Goal: Information Seeking & Learning: Learn about a topic

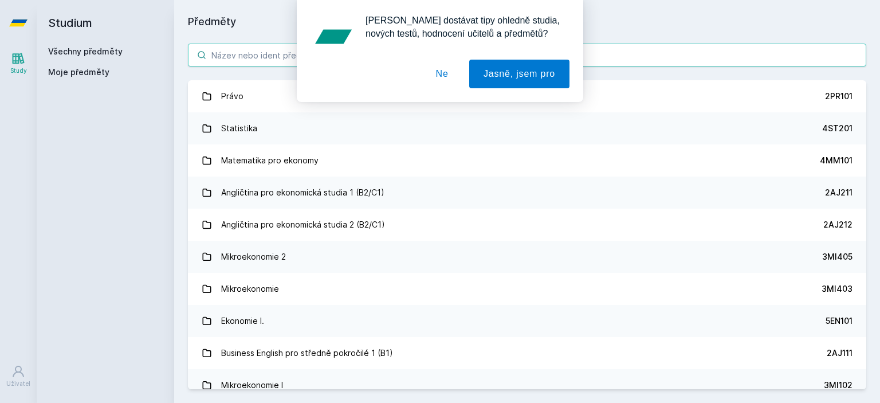
click at [360, 62] on div "[PERSON_NAME] dostávat tipy ohledně studia, nových testů, hodnocení učitelů a p…" at bounding box center [440, 51] width 880 height 102
click at [448, 62] on button "Ne" at bounding box center [442, 74] width 41 height 29
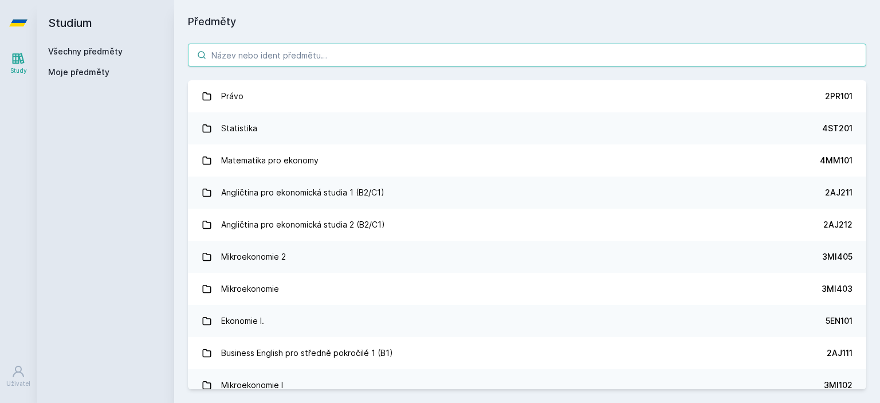
click at [479, 53] on input "search" at bounding box center [527, 55] width 679 height 23
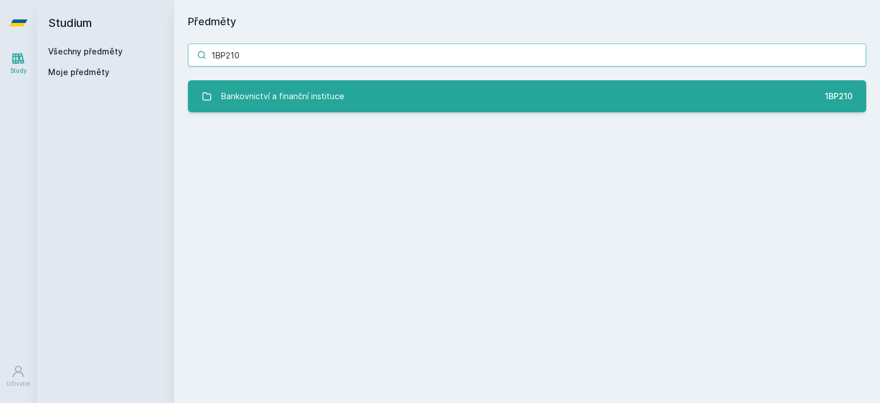
type input "1BP210"
click at [435, 86] on link "Bankovnictví a finanční instituce 1BP210" at bounding box center [527, 96] width 679 height 32
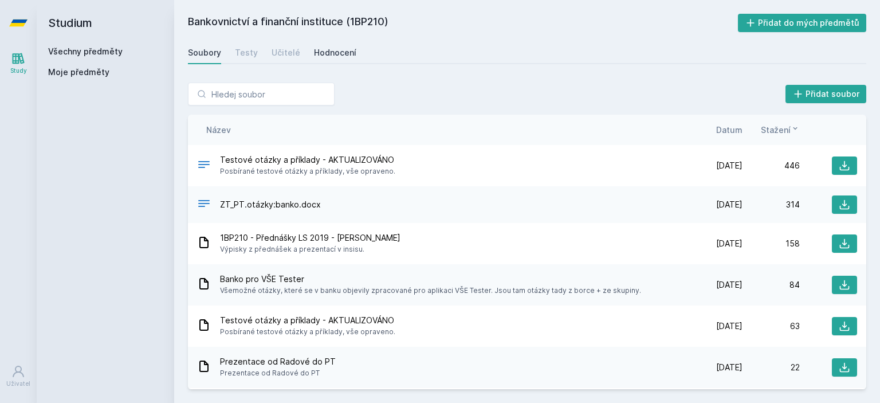
click at [346, 50] on div "Hodnocení" at bounding box center [335, 52] width 42 height 11
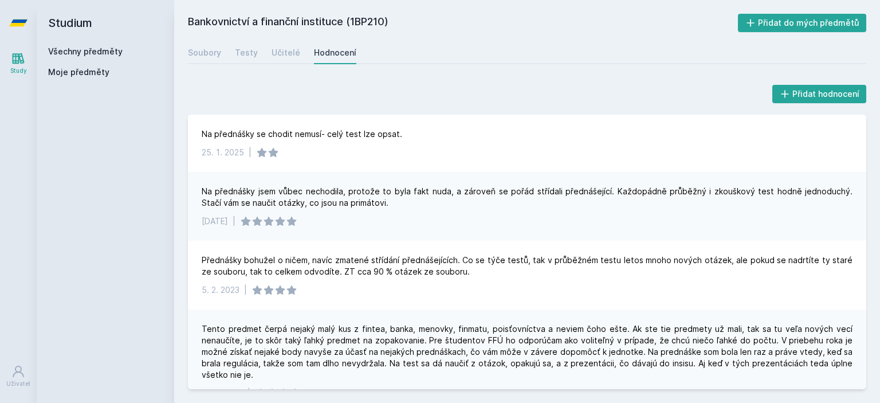
click at [293, 203] on div "Na přednášky jsem vůbec nechodila, protože to byla fakt nuda, a zároveň se pořá…" at bounding box center [527, 197] width 651 height 23
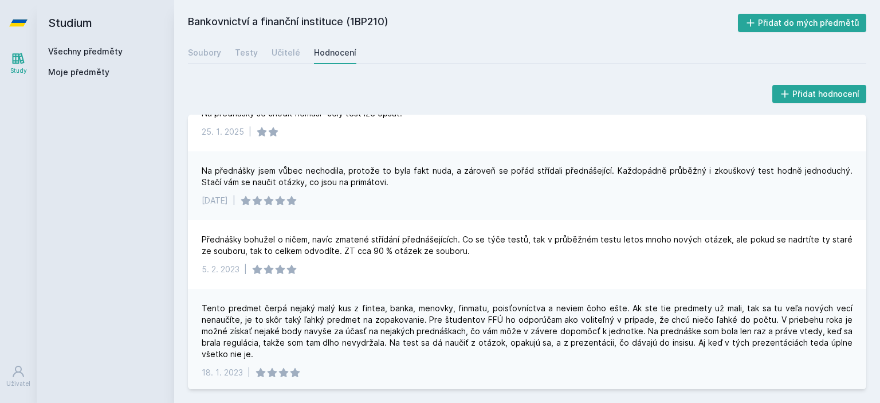
scroll to position [23, 0]
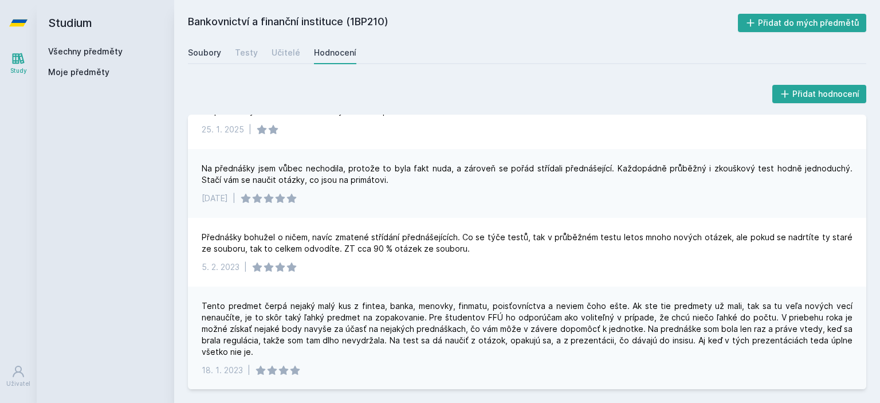
click at [206, 53] on div "Soubory" at bounding box center [204, 52] width 33 height 11
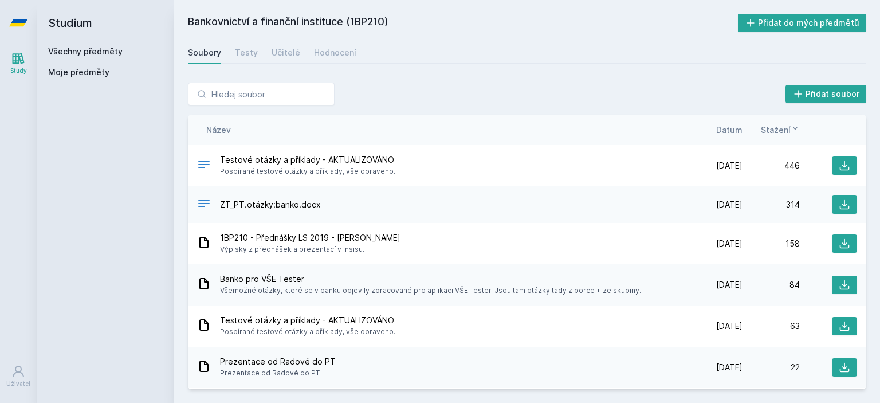
click at [731, 127] on span "Datum" at bounding box center [730, 130] width 26 height 12
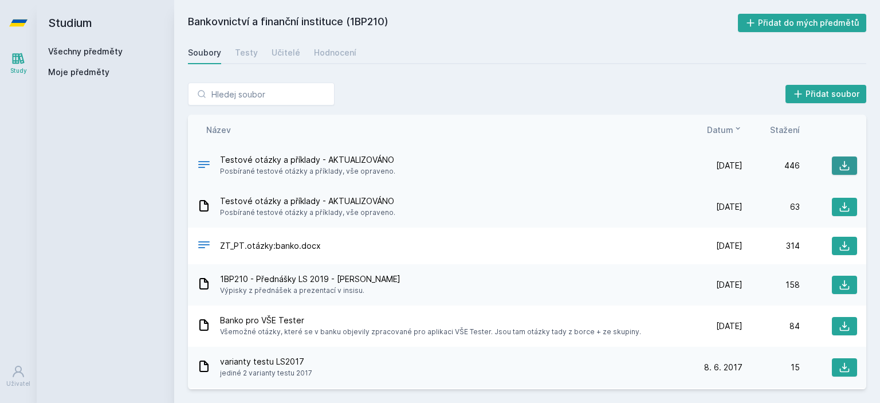
click at [844, 161] on button at bounding box center [844, 165] width 25 height 18
click at [839, 284] on icon at bounding box center [844, 284] width 11 height 11
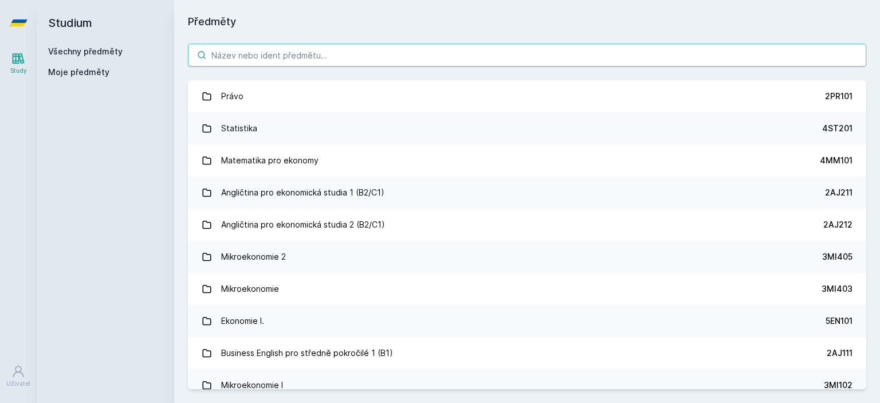
click at [230, 50] on input "search" at bounding box center [527, 55] width 679 height 23
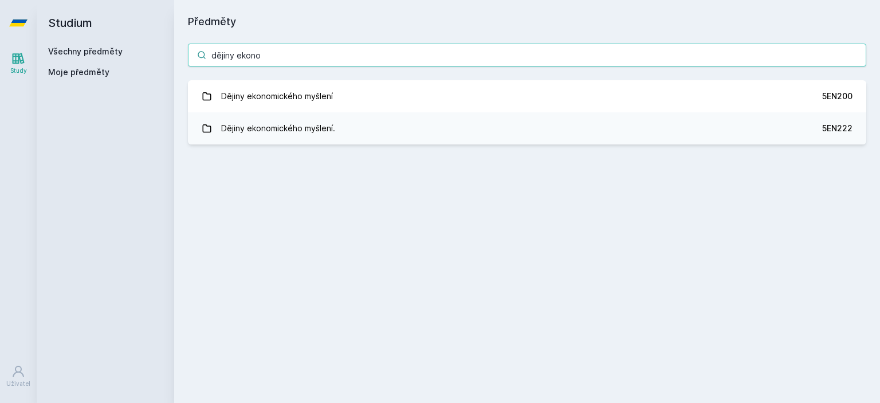
type input "dějiny ekono"
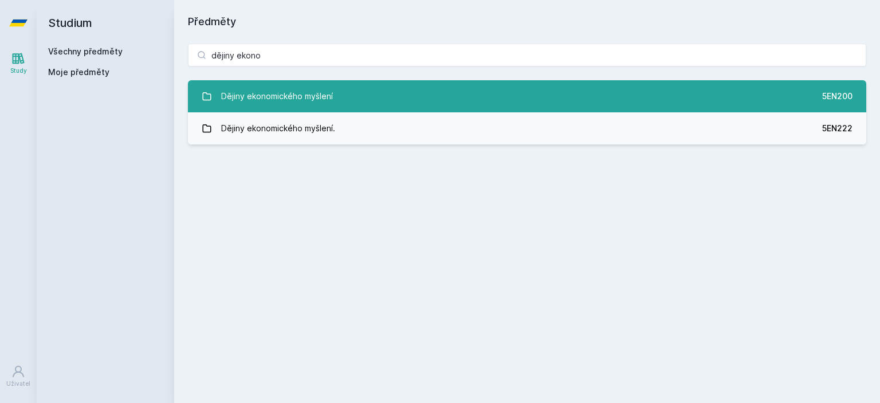
click at [322, 103] on div "Dějiny ekonomického myšlení" at bounding box center [277, 96] width 112 height 23
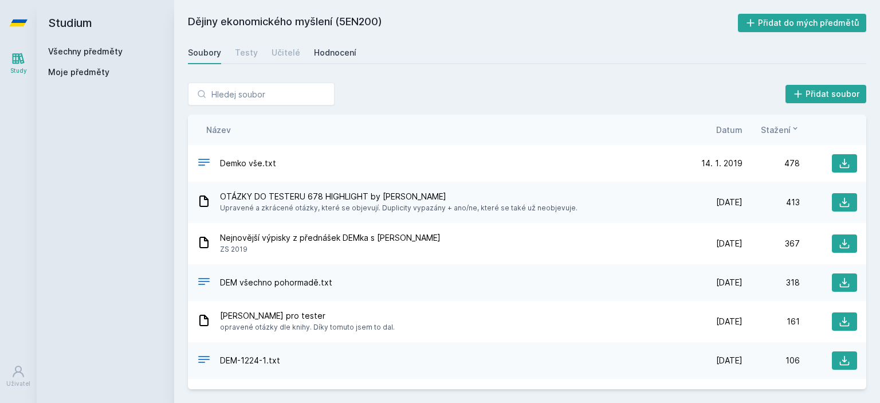
click at [350, 50] on div "Hodnocení" at bounding box center [335, 52] width 42 height 11
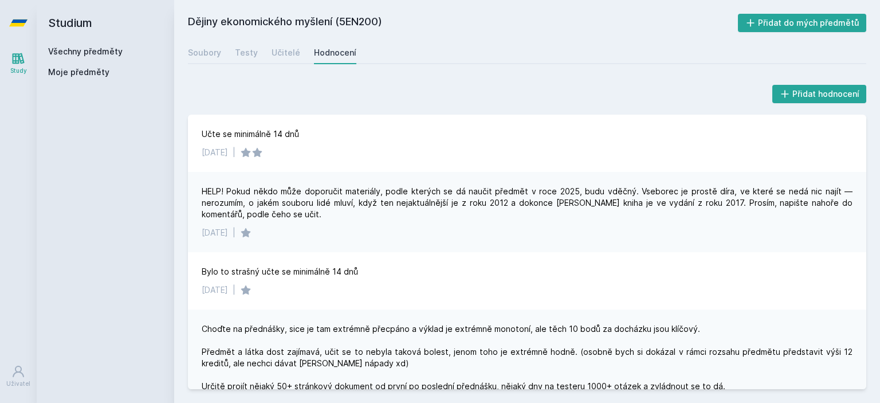
click at [476, 328] on div "Choďte na přednášky, sice je tam extrémně přecpáno a výklad je extrémně monoton…" at bounding box center [527, 380] width 651 height 115
click at [392, 370] on div "Choďte na přednášky, sice je tam extrémně přecpáno a výklad je extrémně monoton…" at bounding box center [527, 380] width 651 height 115
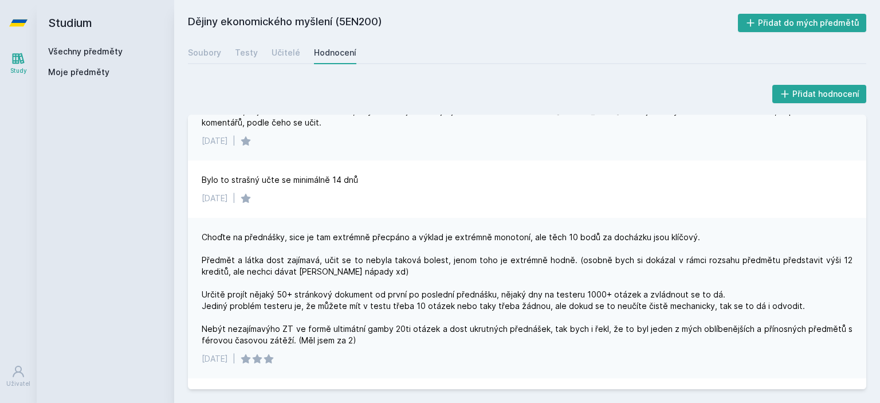
scroll to position [115, 0]
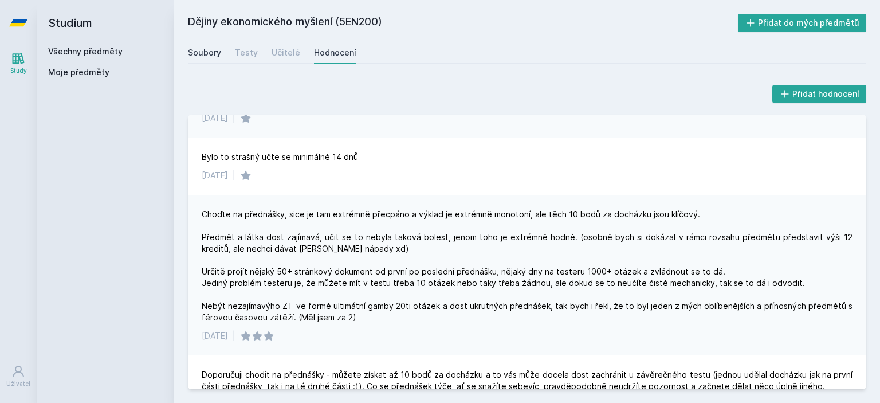
click at [204, 61] on link "Soubory" at bounding box center [204, 52] width 33 height 23
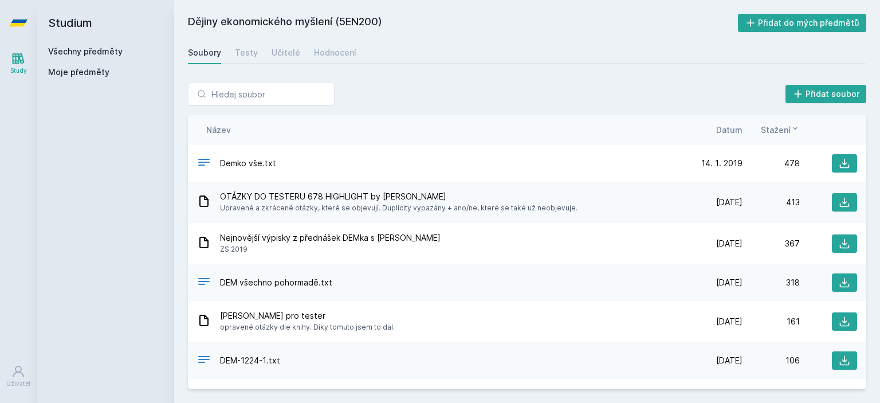
click at [731, 134] on span "Datum" at bounding box center [730, 130] width 26 height 12
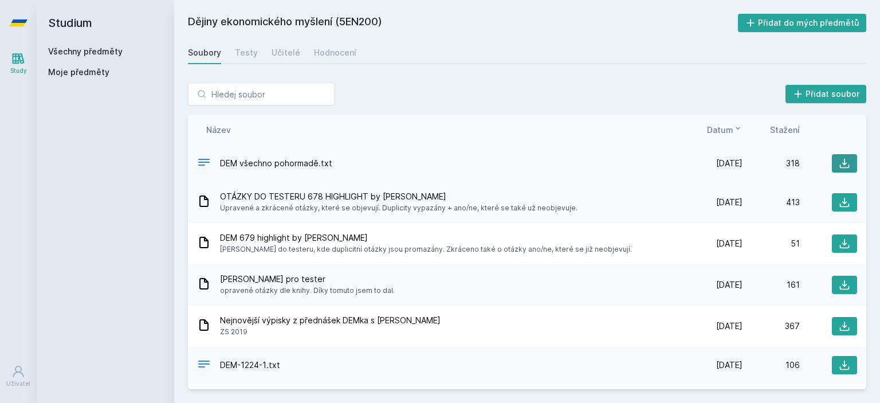
click at [846, 161] on button at bounding box center [844, 163] width 25 height 18
click at [14, 18] on icon at bounding box center [18, 23] width 18 height 46
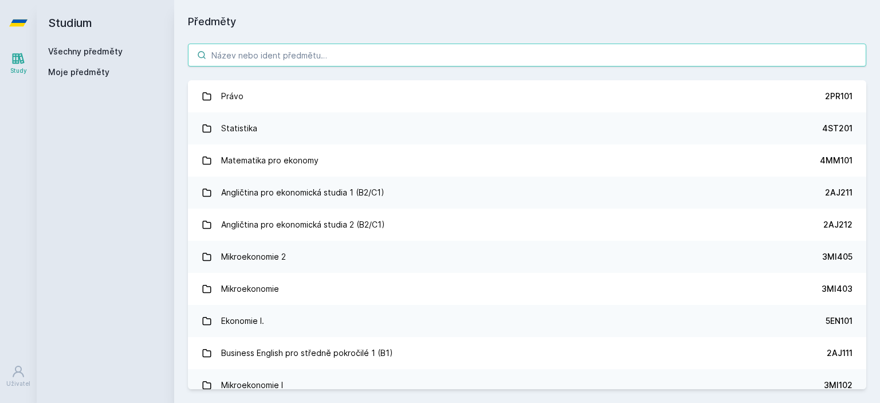
click at [326, 53] on input "search" at bounding box center [527, 55] width 679 height 23
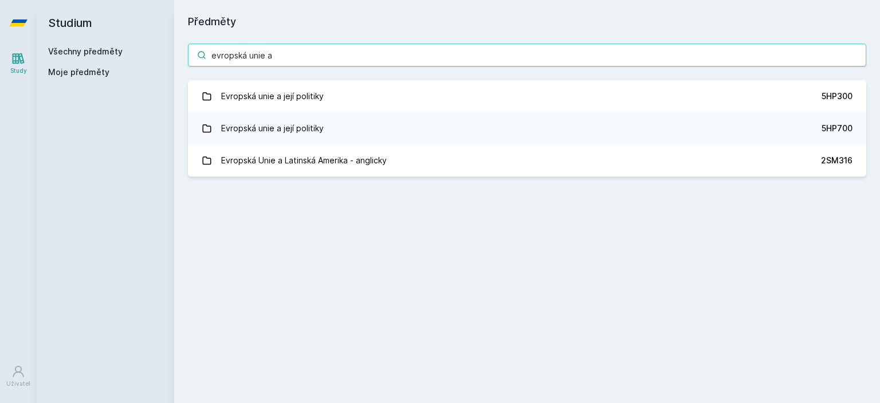
type input "evropská unie a"
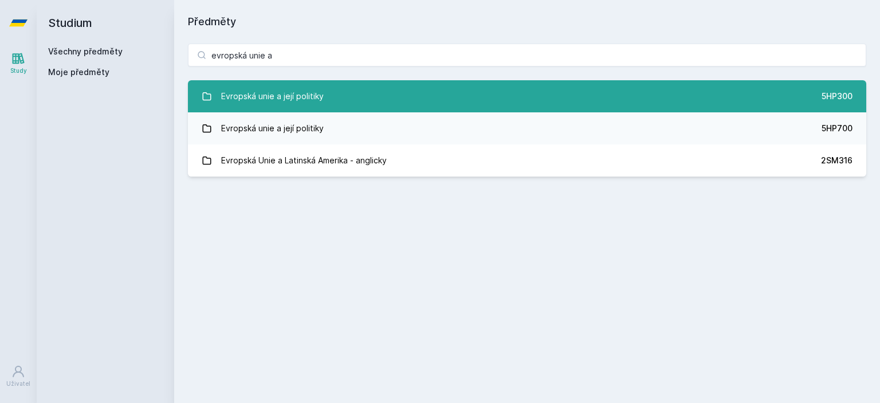
click at [367, 88] on link "Evropská unie a její politiky 5HP300" at bounding box center [527, 96] width 679 height 32
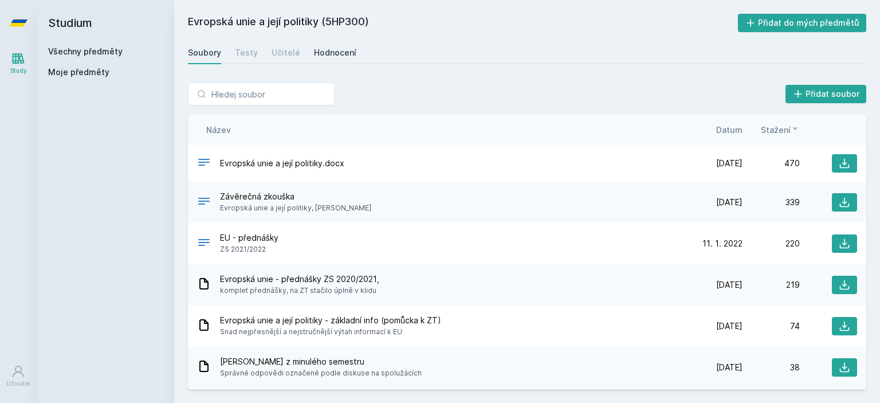
click at [343, 50] on div "Hodnocení" at bounding box center [335, 52] width 42 height 11
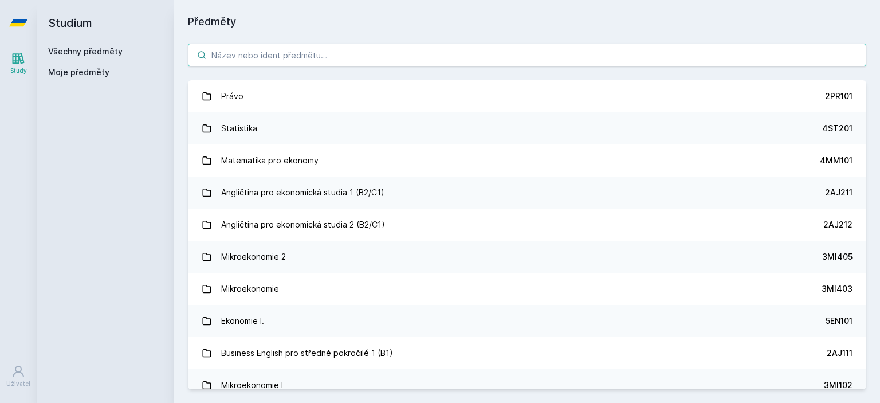
click at [481, 50] on input "search" at bounding box center [527, 55] width 679 height 23
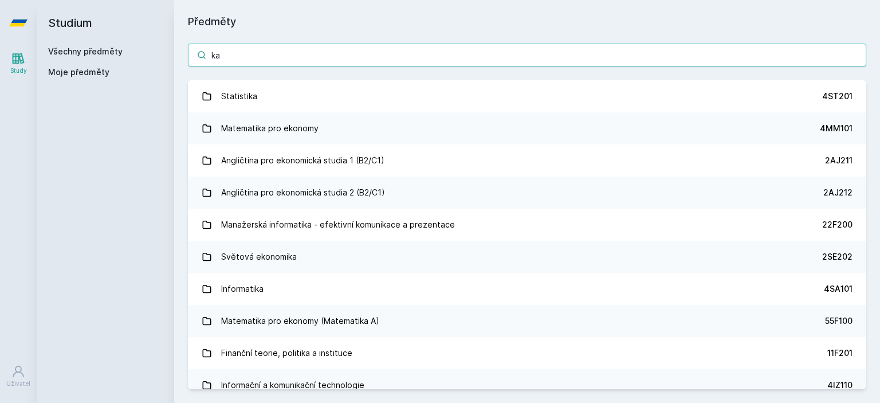
type input "k"
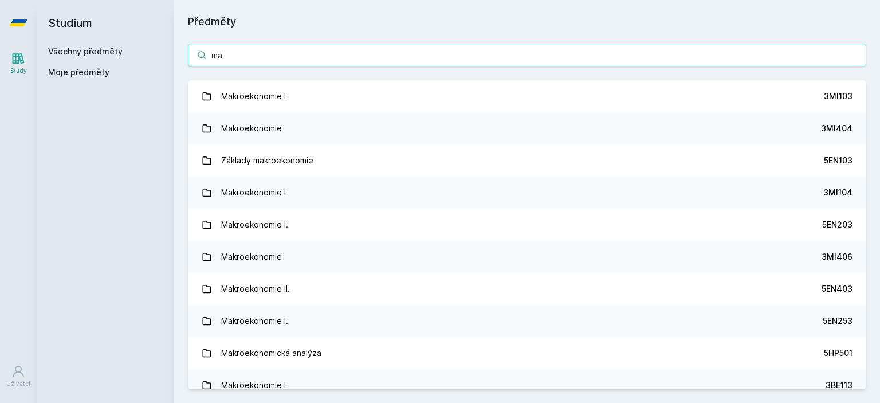
type input "m"
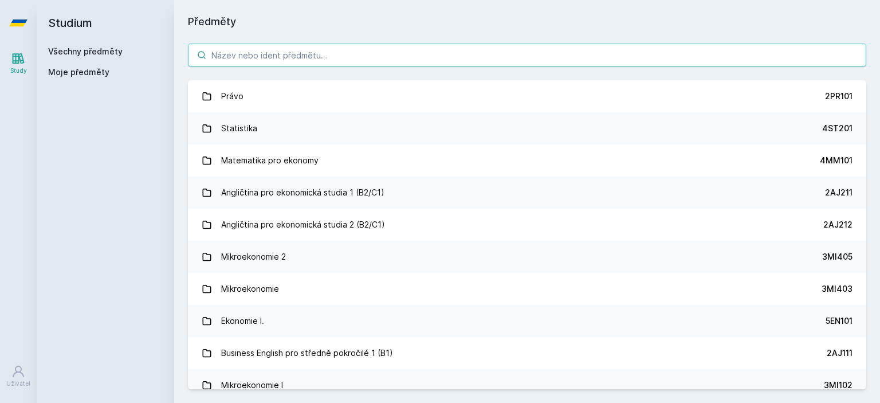
type input "2"
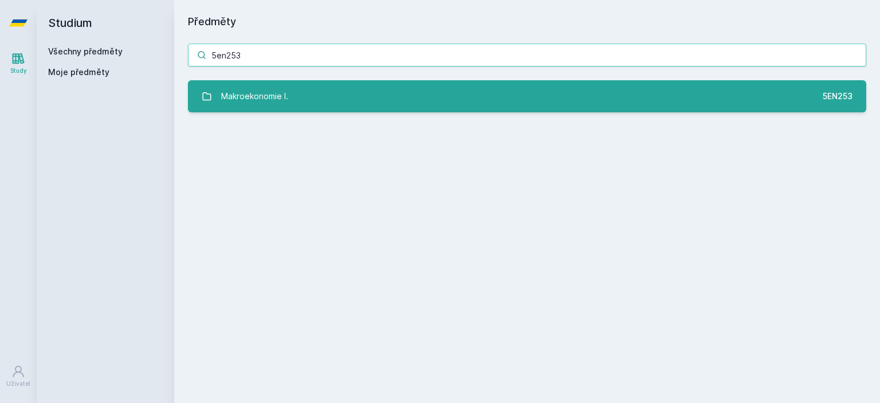
type input "5en253"
click at [612, 87] on link "Makroekonomie I. 5EN253" at bounding box center [527, 96] width 679 height 32
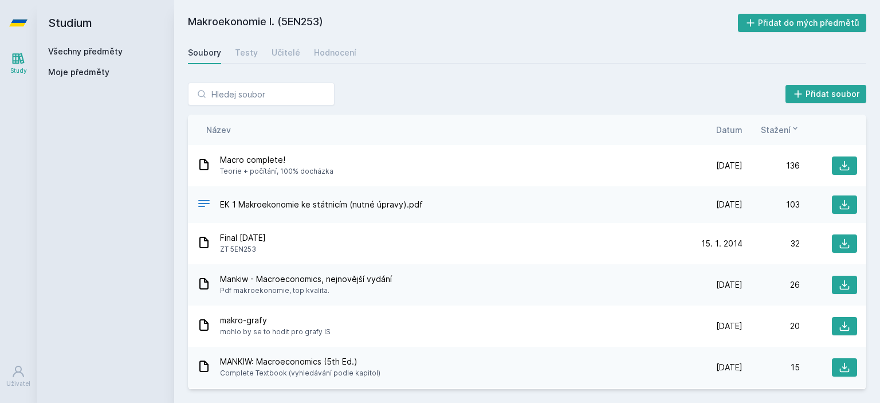
click at [718, 132] on span "Datum" at bounding box center [730, 130] width 26 height 12
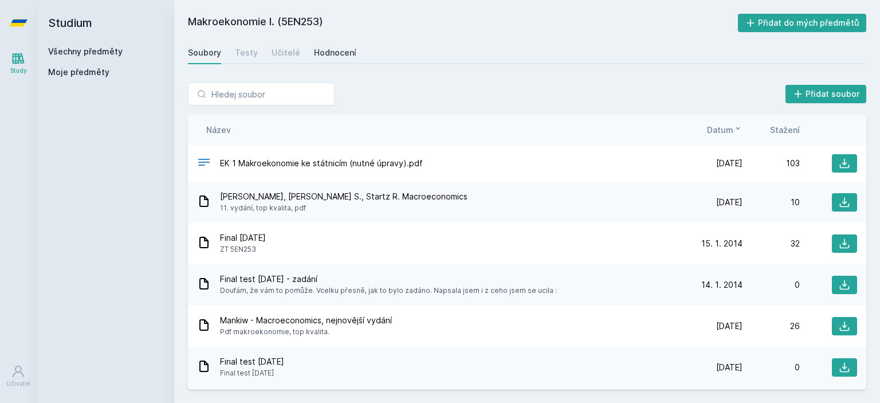
click at [326, 61] on link "Hodnocení" at bounding box center [335, 52] width 42 height 23
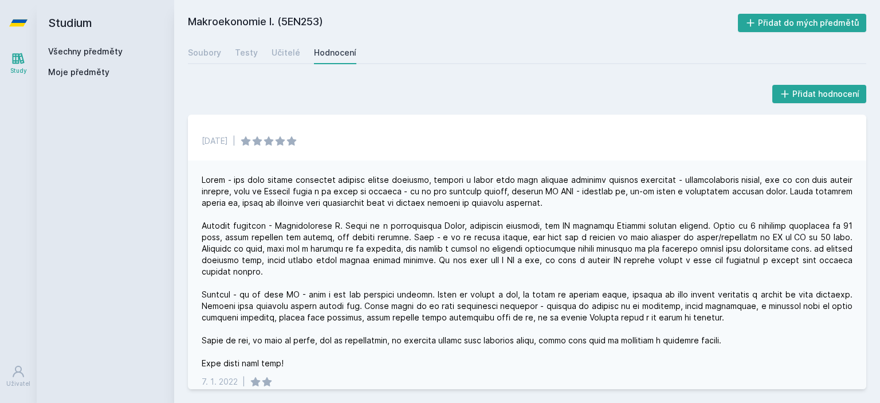
click at [307, 192] on div at bounding box center [527, 271] width 651 height 195
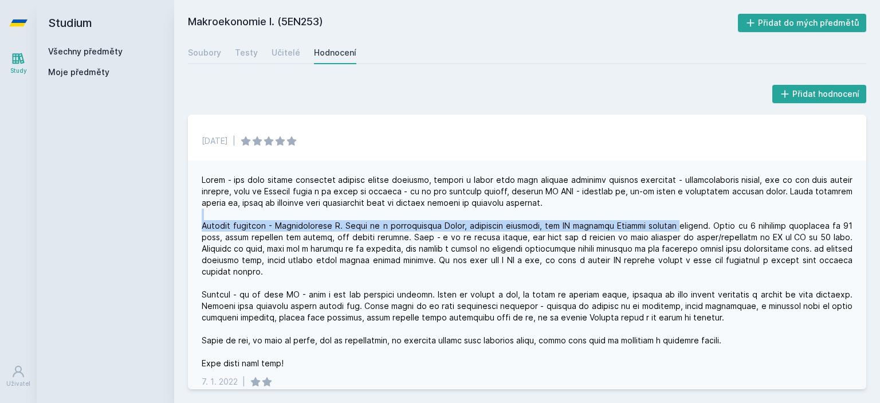
drag, startPoint x: 657, startPoint y: 218, endPoint x: 686, endPoint y: 224, distance: 29.3
click at [686, 224] on div at bounding box center [527, 271] width 651 height 195
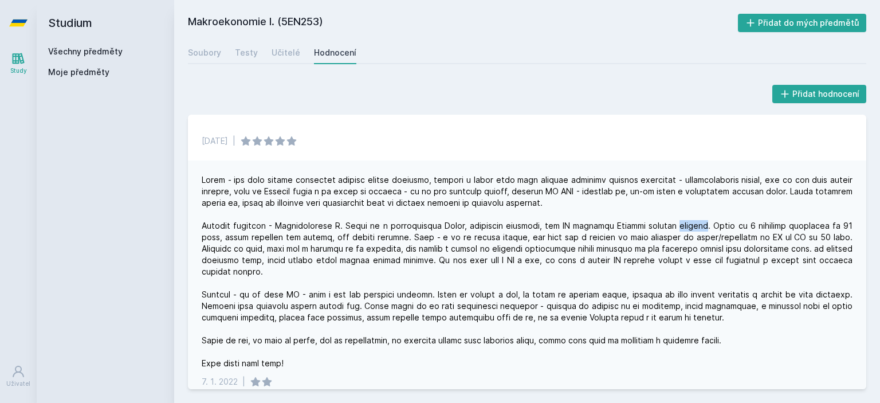
click at [686, 224] on div at bounding box center [527, 271] width 651 height 195
click at [302, 248] on div at bounding box center [527, 271] width 651 height 195
click at [328, 246] on div at bounding box center [527, 271] width 651 height 195
click at [424, 243] on div at bounding box center [527, 271] width 651 height 195
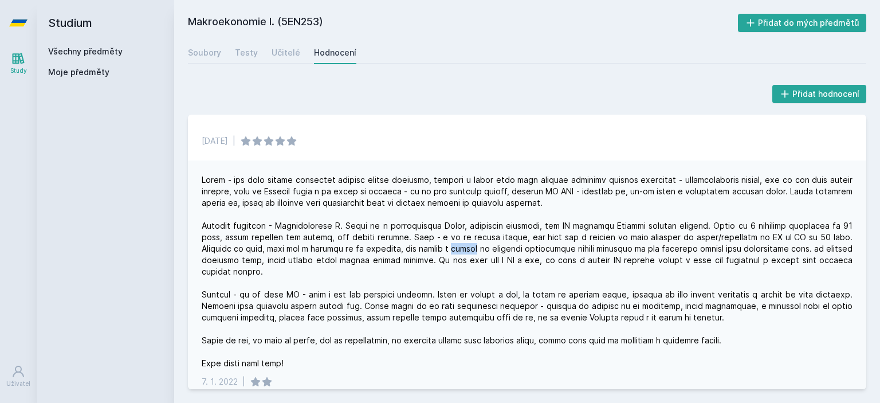
click at [424, 243] on div at bounding box center [527, 271] width 651 height 195
click at [449, 236] on div at bounding box center [527, 271] width 651 height 195
click at [266, 255] on div at bounding box center [527, 271] width 651 height 195
click at [186, 56] on div "Makroekonomie I. (5EN253) Přidat do mých předmětů [GEOGRAPHIC_DATA] Testy Učite…" at bounding box center [527, 201] width 706 height 403
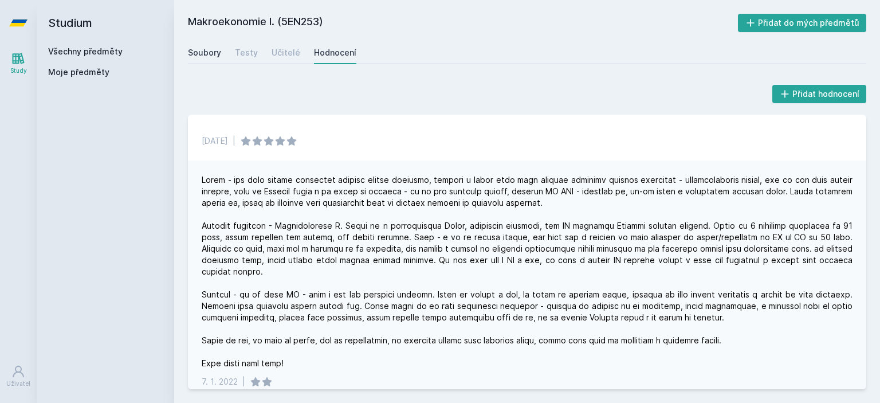
click at [197, 56] on div "Soubory" at bounding box center [204, 52] width 33 height 11
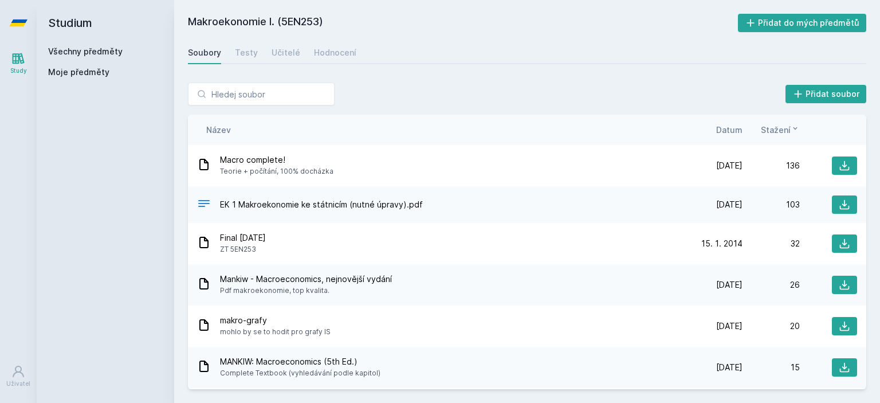
click at [727, 132] on span "Datum" at bounding box center [730, 130] width 26 height 12
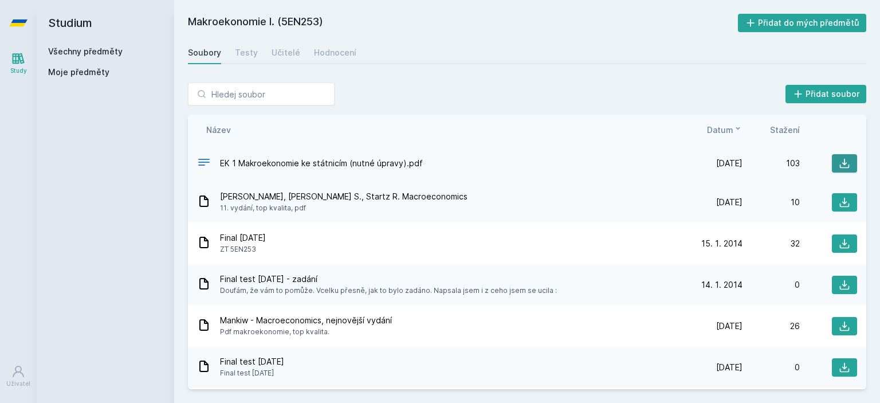
click at [832, 162] on button at bounding box center [844, 163] width 25 height 18
